Goal: Transaction & Acquisition: Download file/media

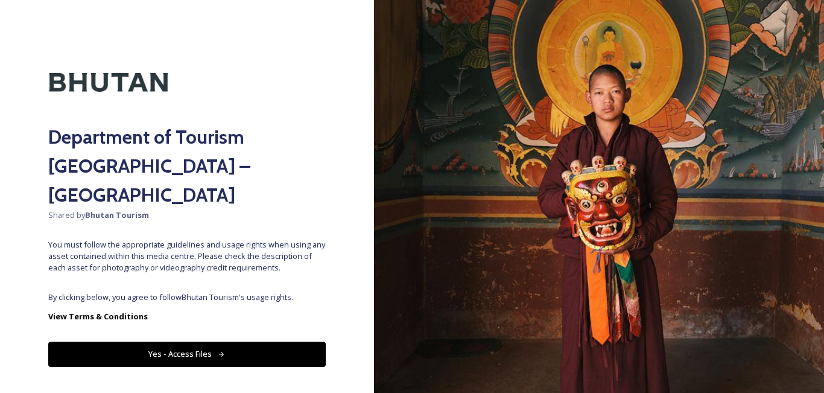
click at [196, 342] on button "Yes - Access Files" at bounding box center [187, 354] width 278 height 25
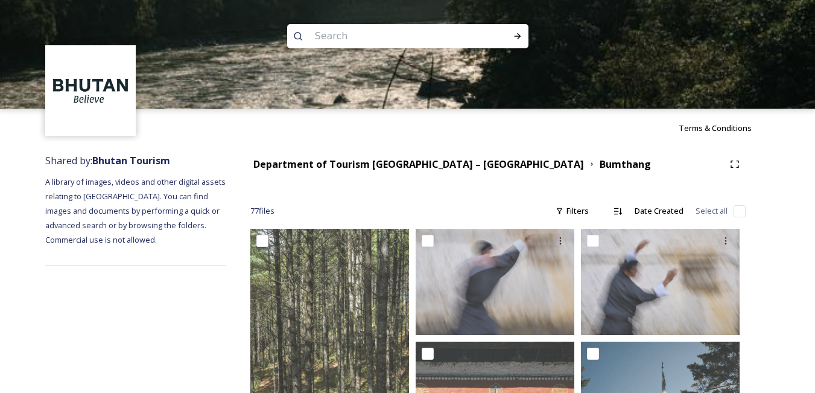
click at [353, 46] on input at bounding box center [391, 36] width 165 height 27
type input "thimphu"
type input "[GEOGRAPHIC_DATA]"
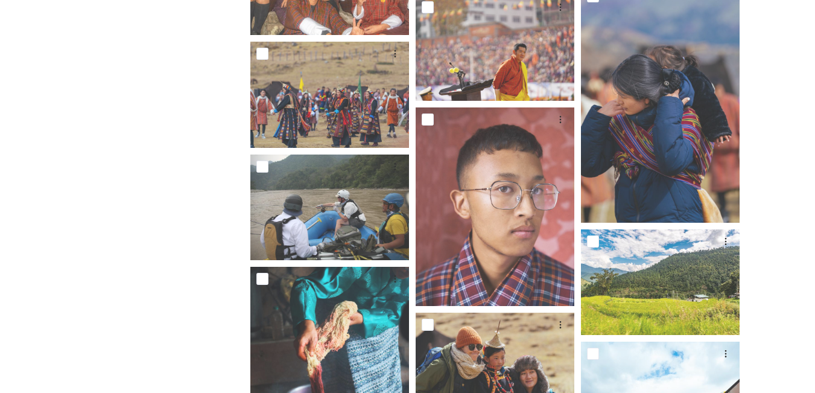
scroll to position [3719, 0]
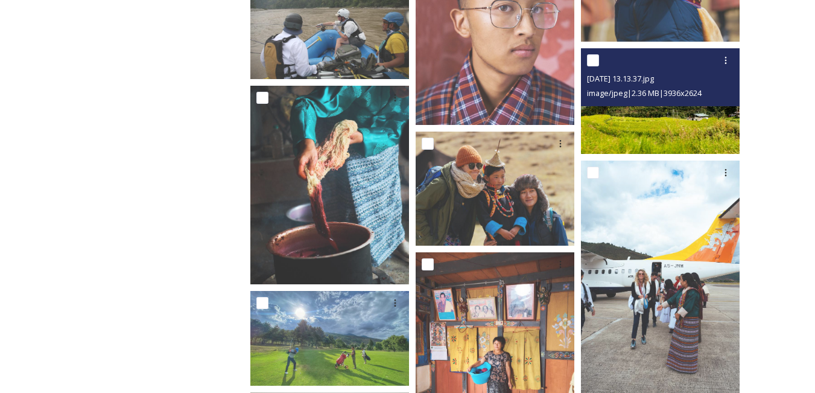
click at [667, 127] on img at bounding box center [660, 101] width 159 height 106
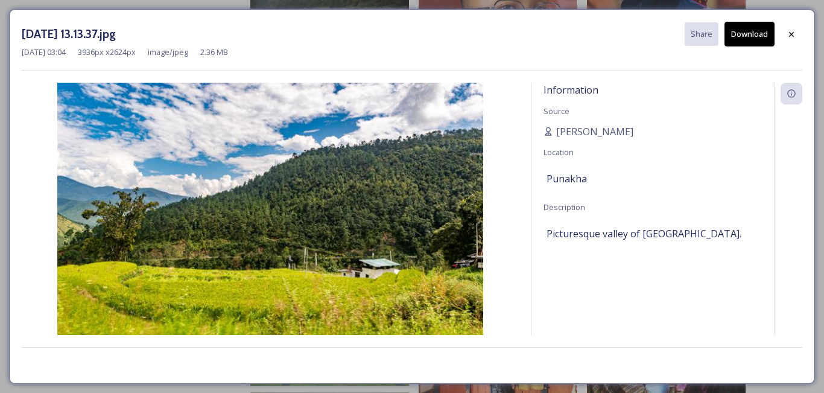
click at [745, 32] on button "Download" at bounding box center [750, 34] width 50 height 25
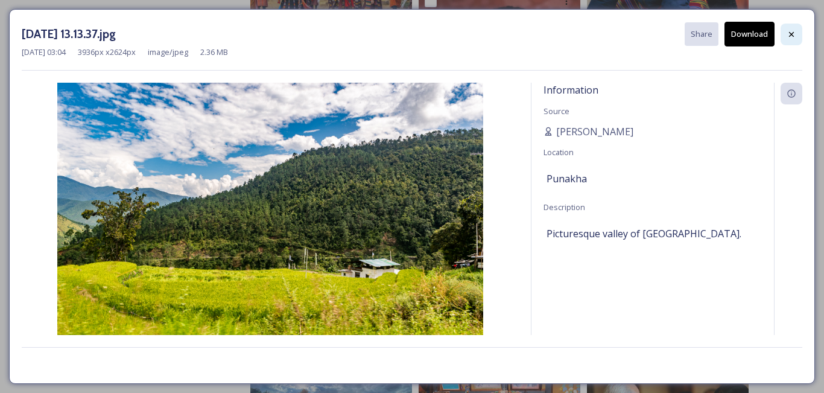
click at [794, 31] on icon at bounding box center [792, 35] width 10 height 10
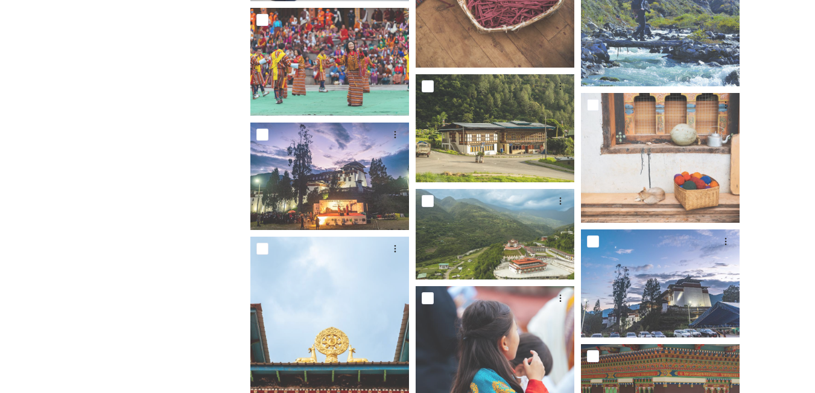
scroll to position [4443, 0]
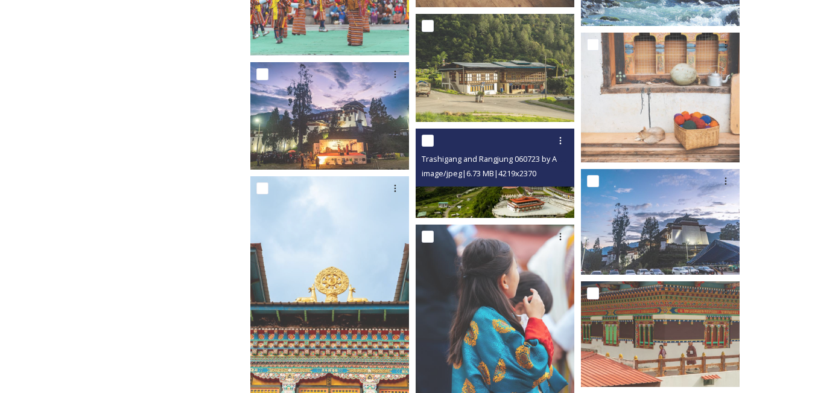
click at [490, 197] on img at bounding box center [495, 173] width 159 height 89
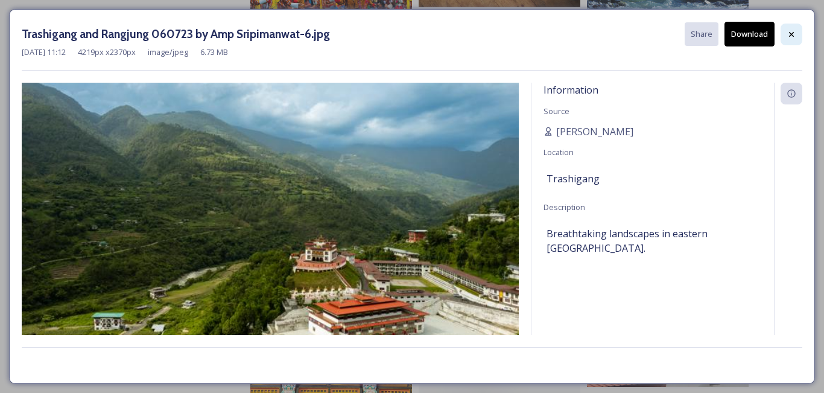
click at [795, 33] on icon at bounding box center [792, 35] width 10 height 10
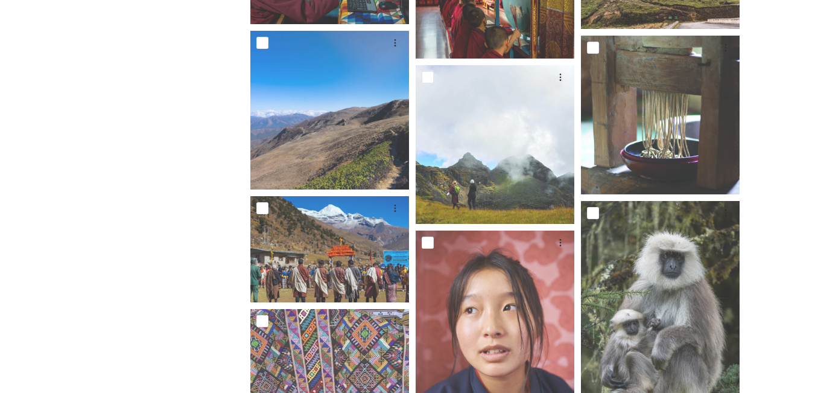
scroll to position [7038, 0]
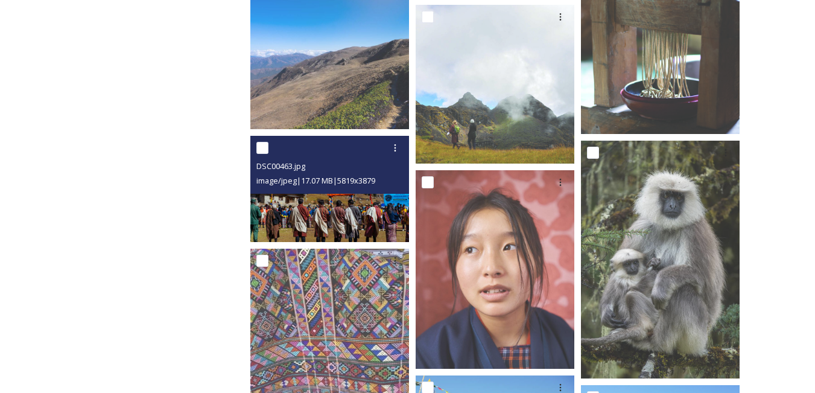
click at [326, 194] on div "DSC00463.jpg image/jpeg | 17.07 MB | 5819 x 3879" at bounding box center [329, 165] width 159 height 58
click at [331, 220] on img at bounding box center [329, 189] width 159 height 106
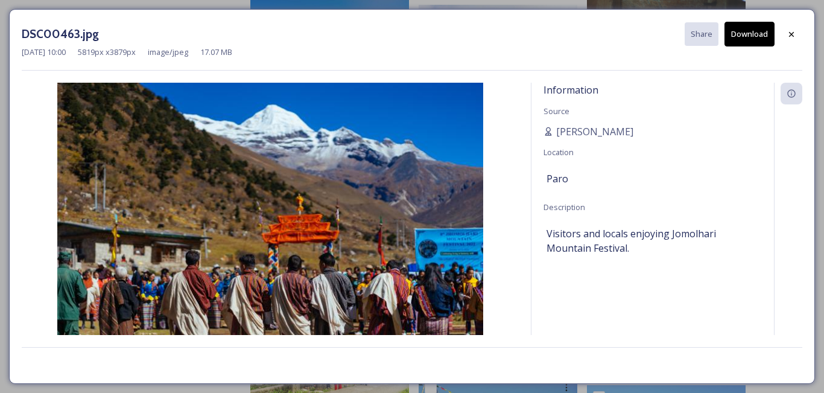
click at [754, 33] on button "Download" at bounding box center [750, 34] width 50 height 25
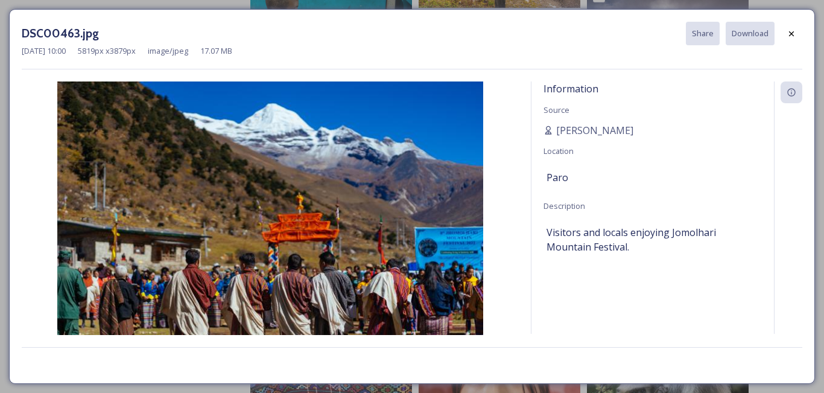
click at [534, 46] on div "[DATE] 10:00 5819 px x 3879 px image/jpeg 17.07 MB" at bounding box center [412, 50] width 781 height 11
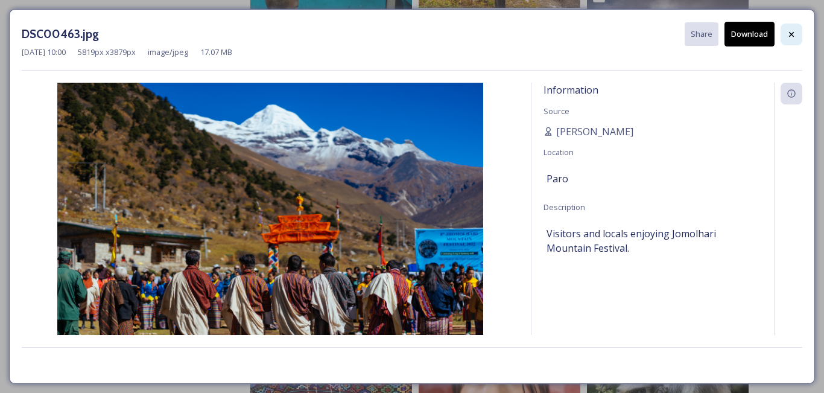
click at [784, 33] on div at bounding box center [792, 35] width 22 height 22
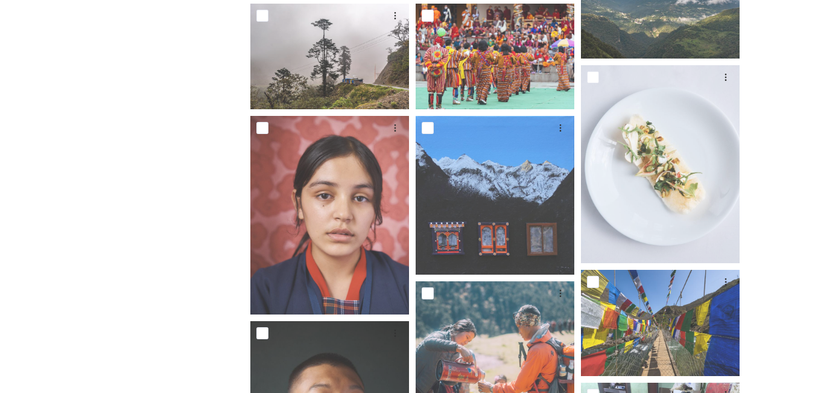
scroll to position [10490, 0]
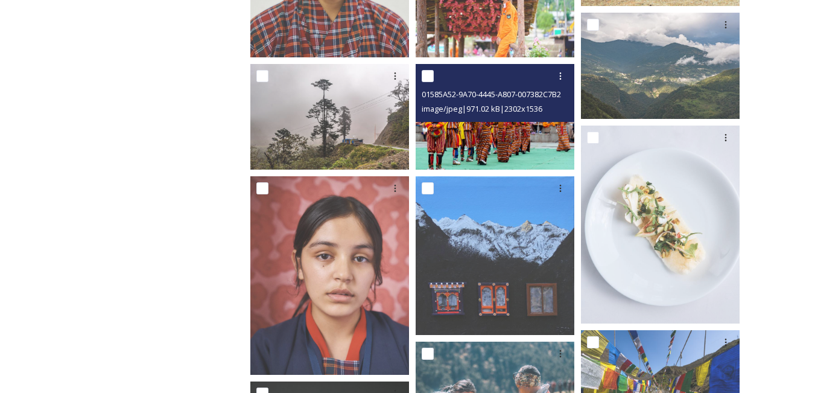
click at [505, 121] on div "01585A52-9A70-4445-A807-007382C7B25D.jpeg image/jpeg | 971.02 kB | 2302 x 1536" at bounding box center [495, 93] width 159 height 58
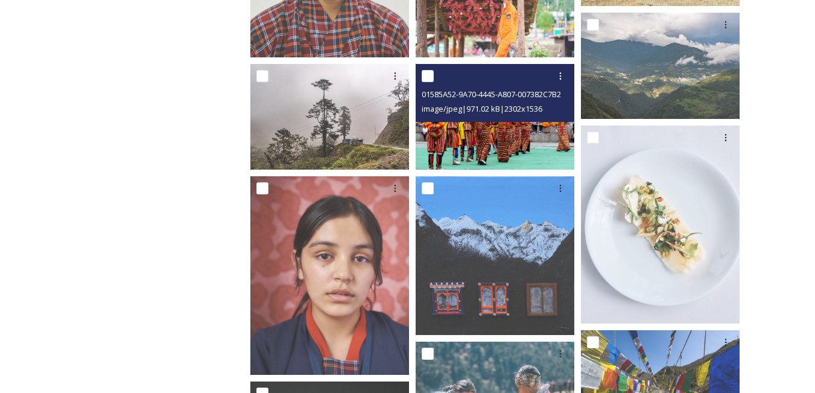
click at [442, 140] on img at bounding box center [495, 117] width 159 height 106
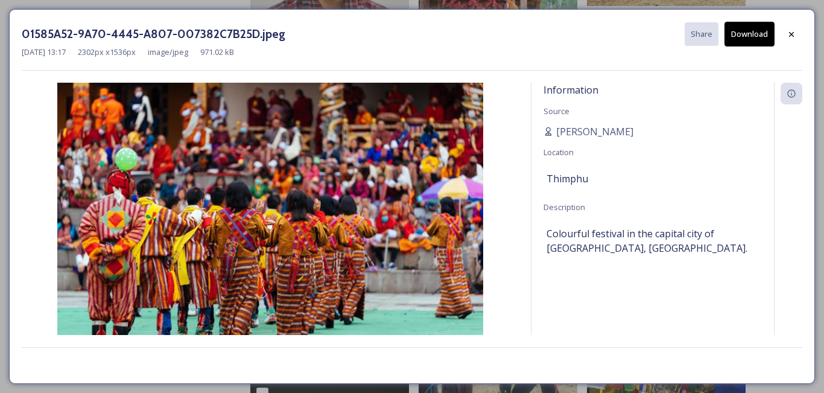
click at [747, 31] on button "Download" at bounding box center [750, 34] width 50 height 25
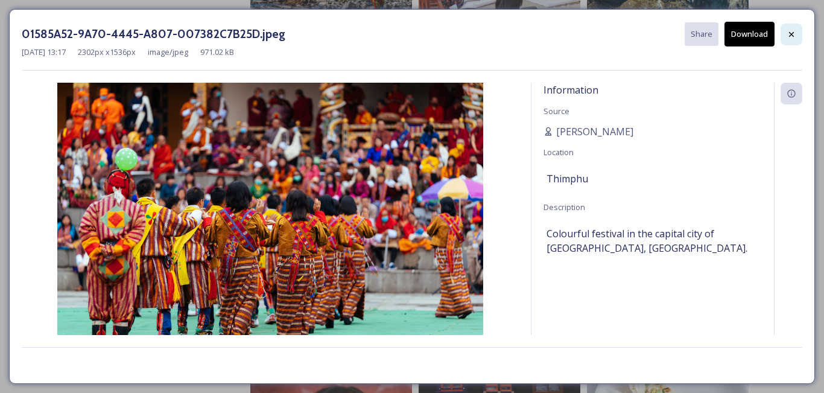
click at [791, 39] on icon at bounding box center [792, 35] width 10 height 10
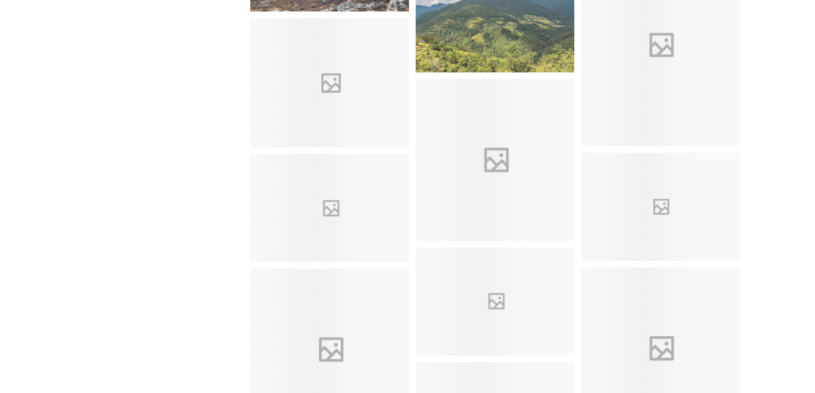
scroll to position [11697, 0]
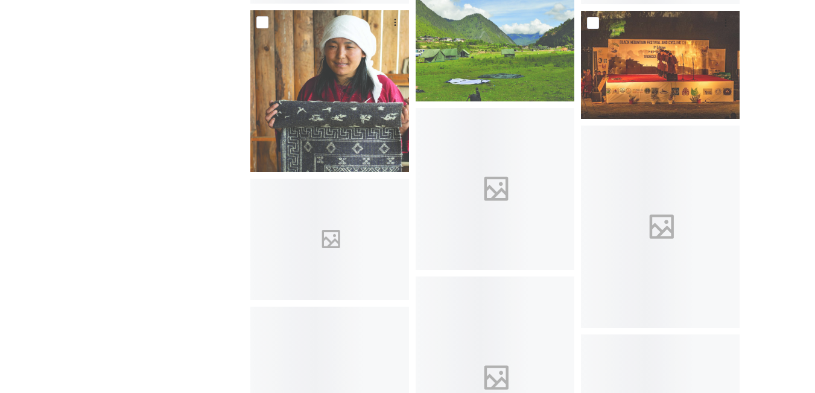
scroll to position [11999, 0]
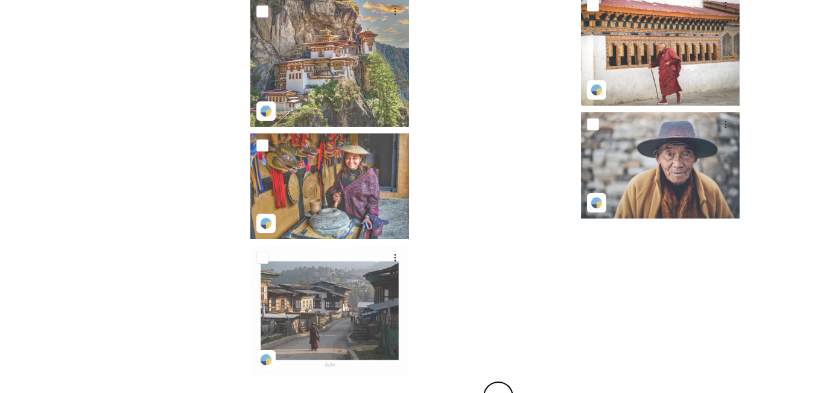
scroll to position [2265, 0]
